Goal: Go to known website: Access a specific website the user already knows

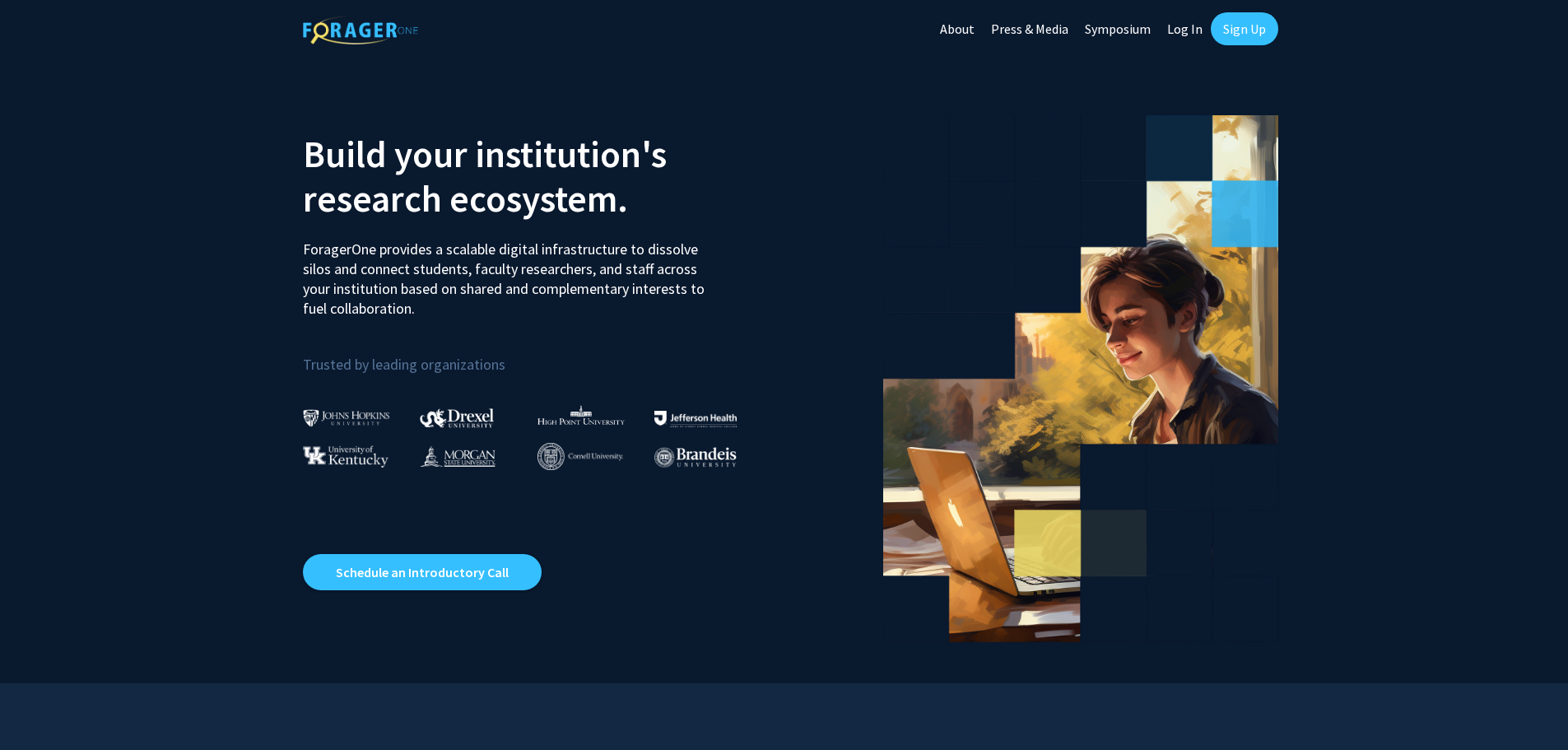
click at [1180, 35] on link "Log In" at bounding box center [1185, 29] width 52 height 57
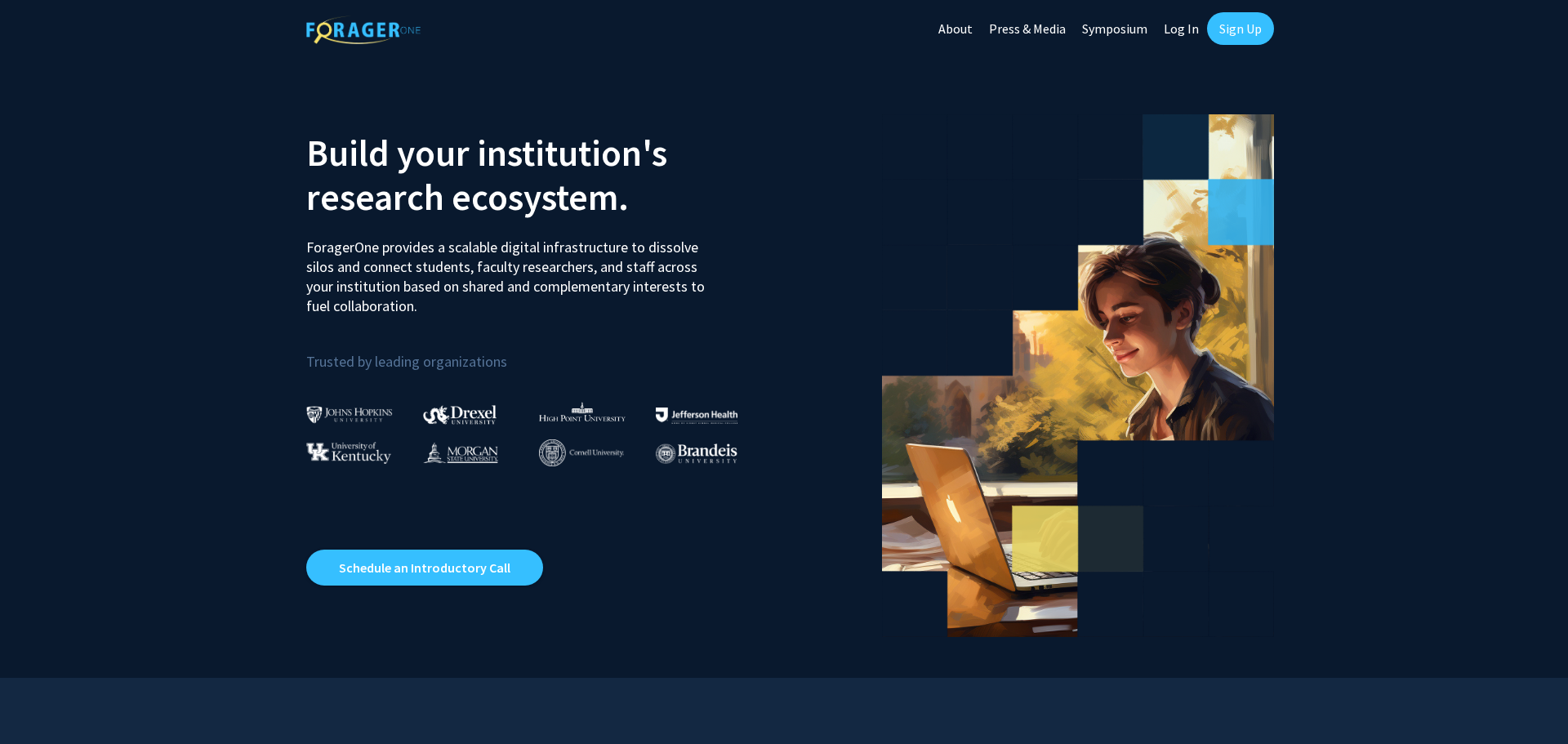
select select
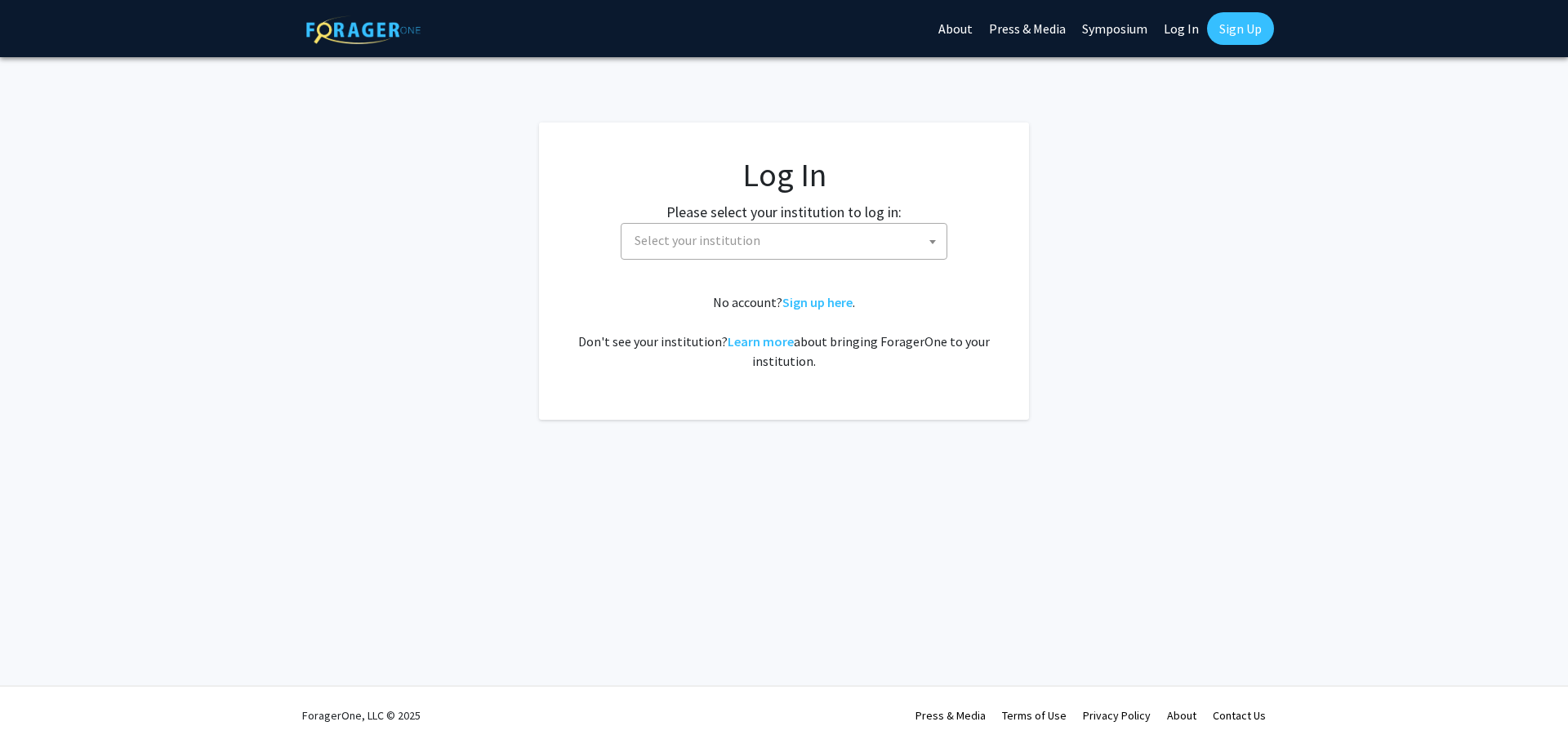
click at [766, 236] on span "Select your institution" at bounding box center [787, 240] width 319 height 34
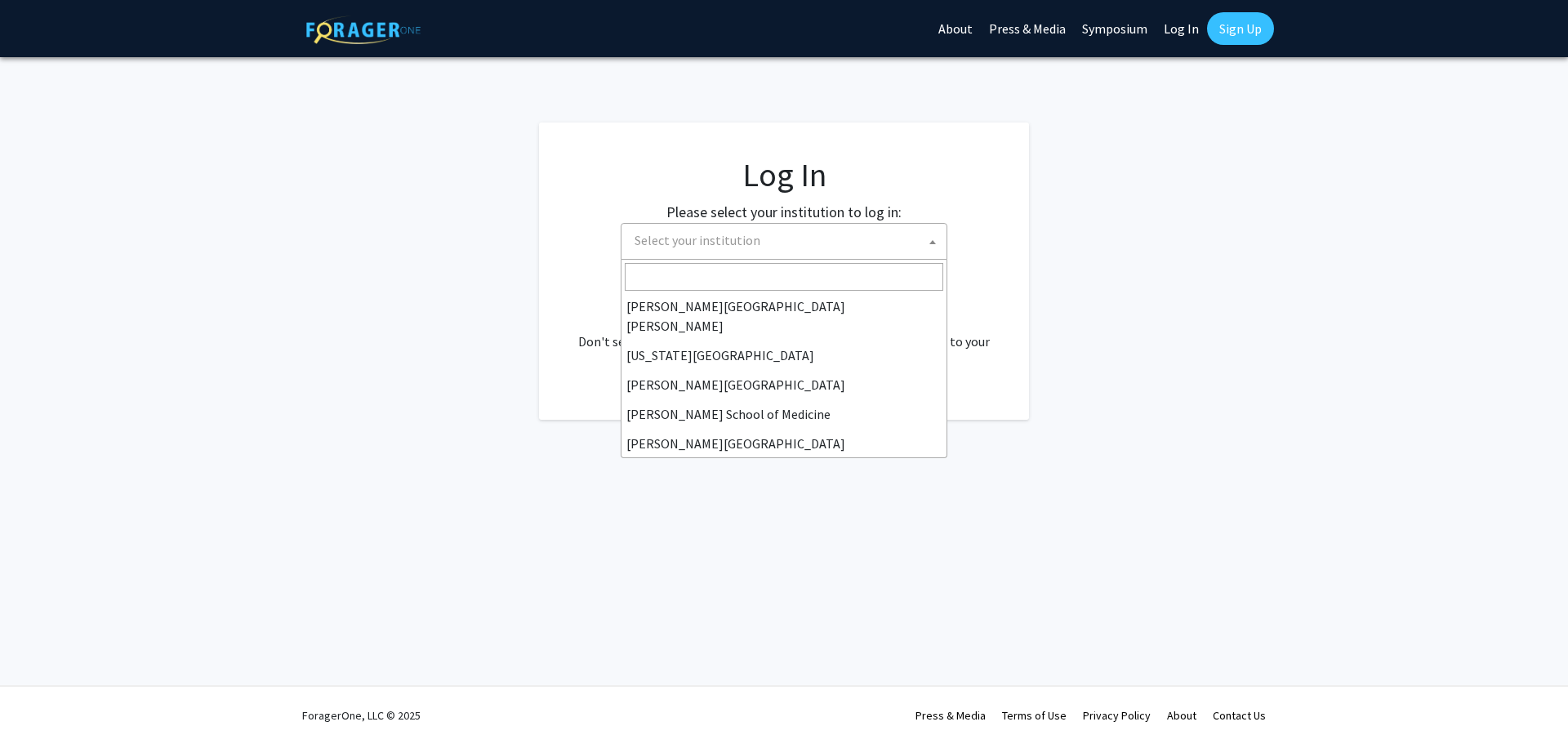
scroll to position [326, 0]
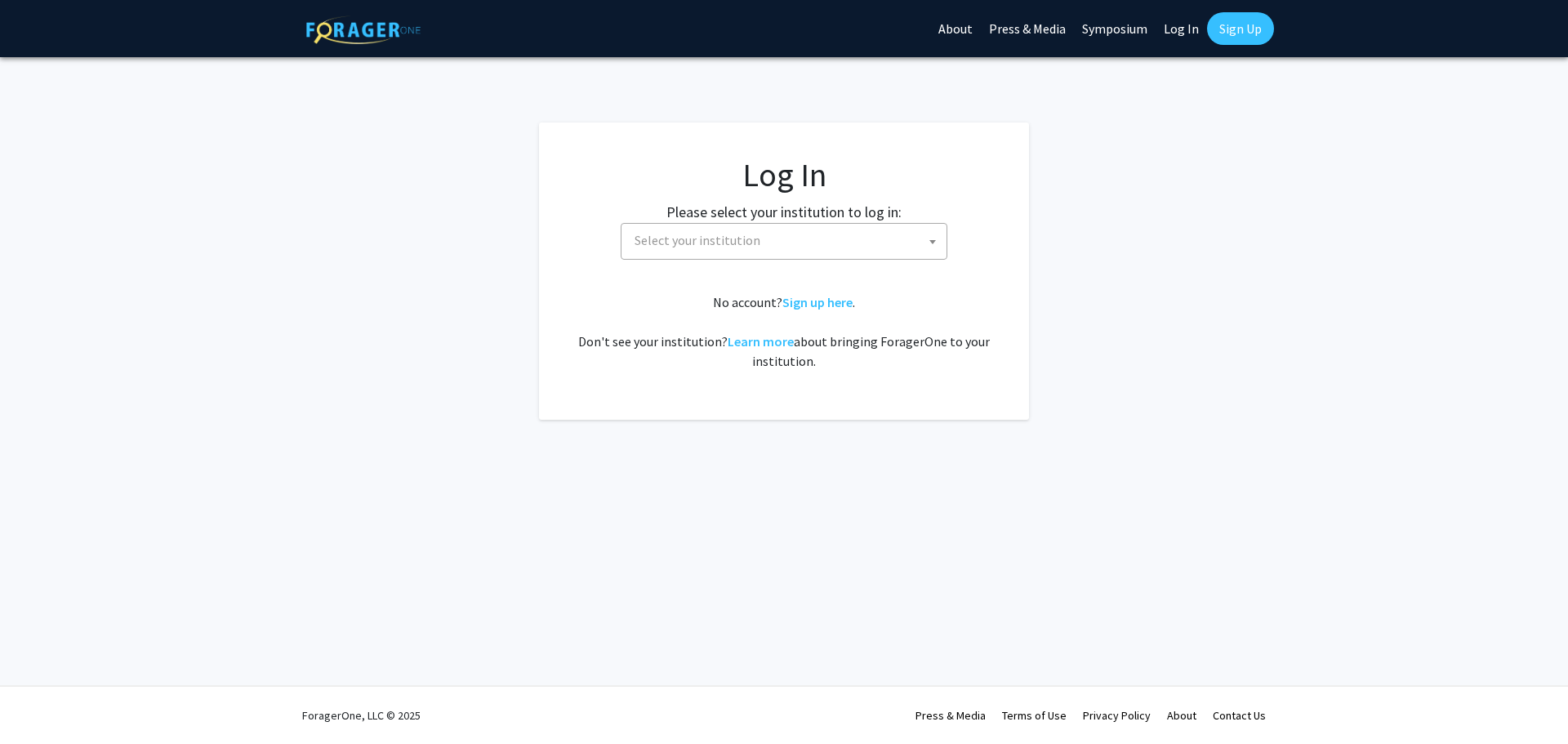
click at [778, 240] on span "Select your institution" at bounding box center [787, 240] width 319 height 34
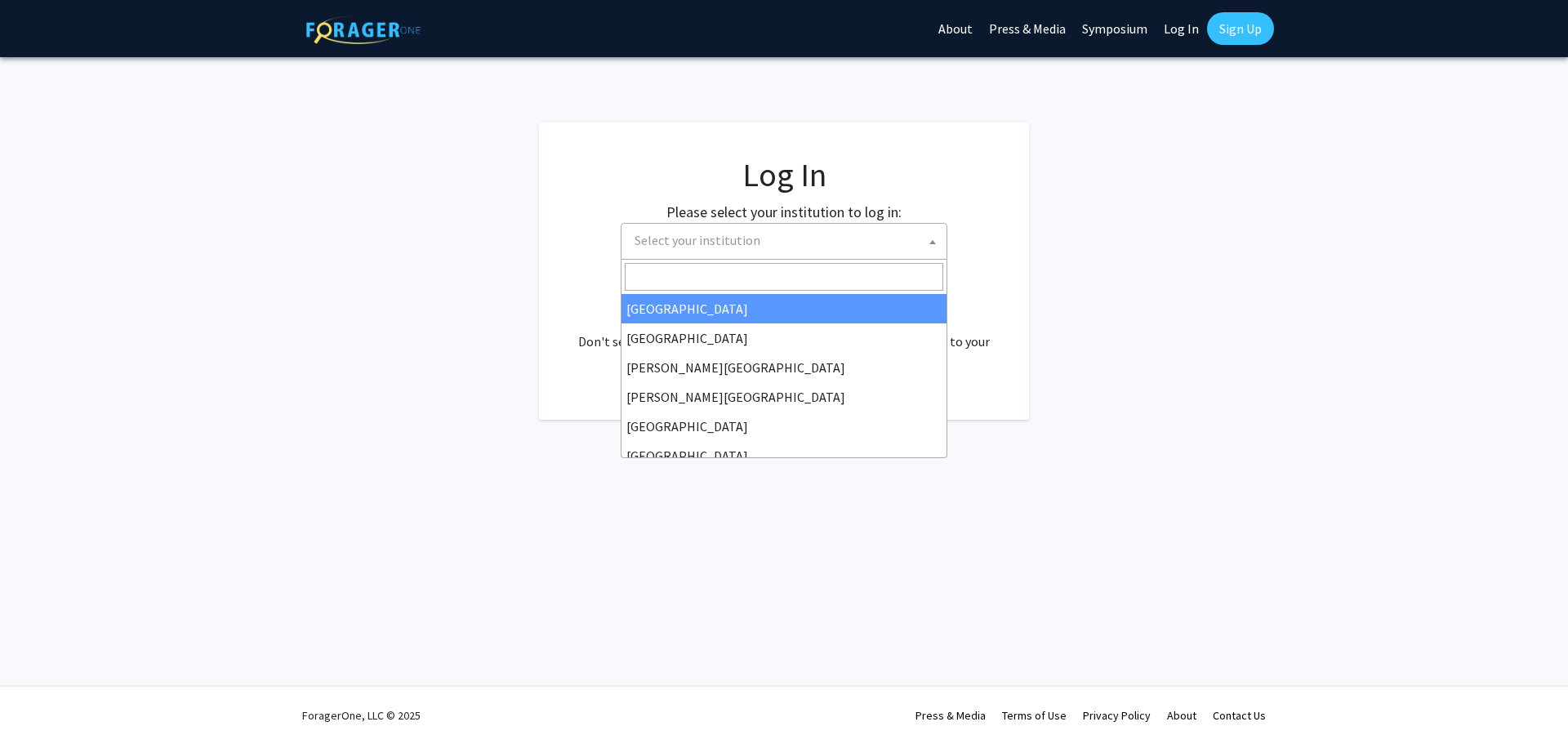
click at [778, 240] on span "Select your institution" at bounding box center [787, 240] width 319 height 34
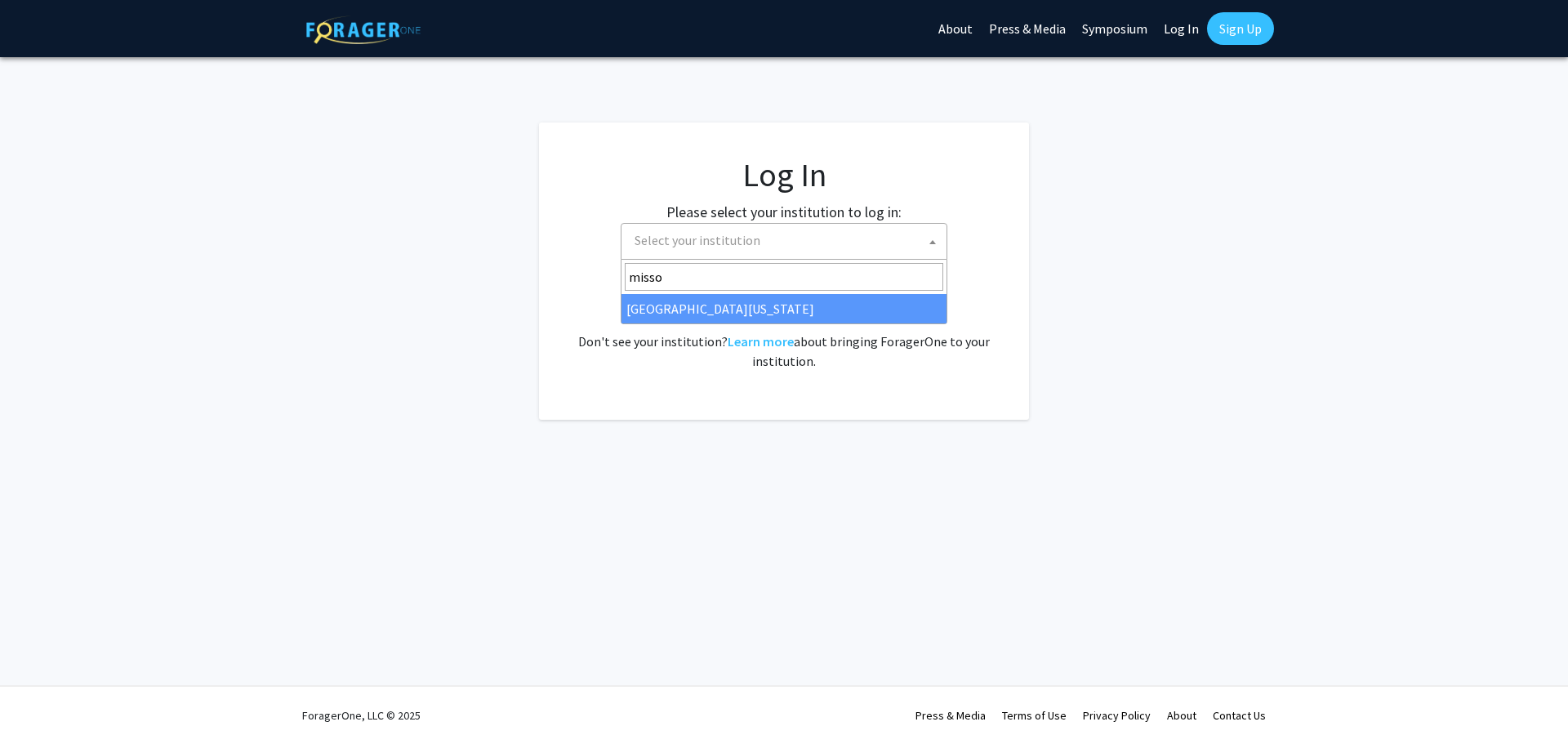
type input "misso"
select select "33"
